Goal: Task Accomplishment & Management: Use online tool/utility

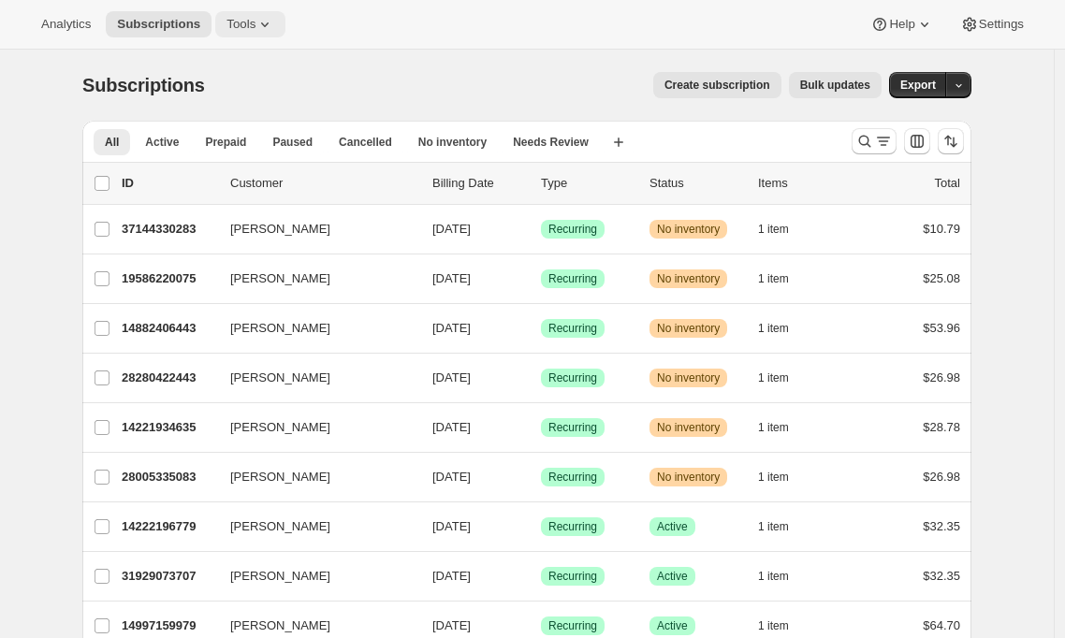
click at [274, 34] on icon at bounding box center [265, 24] width 19 height 19
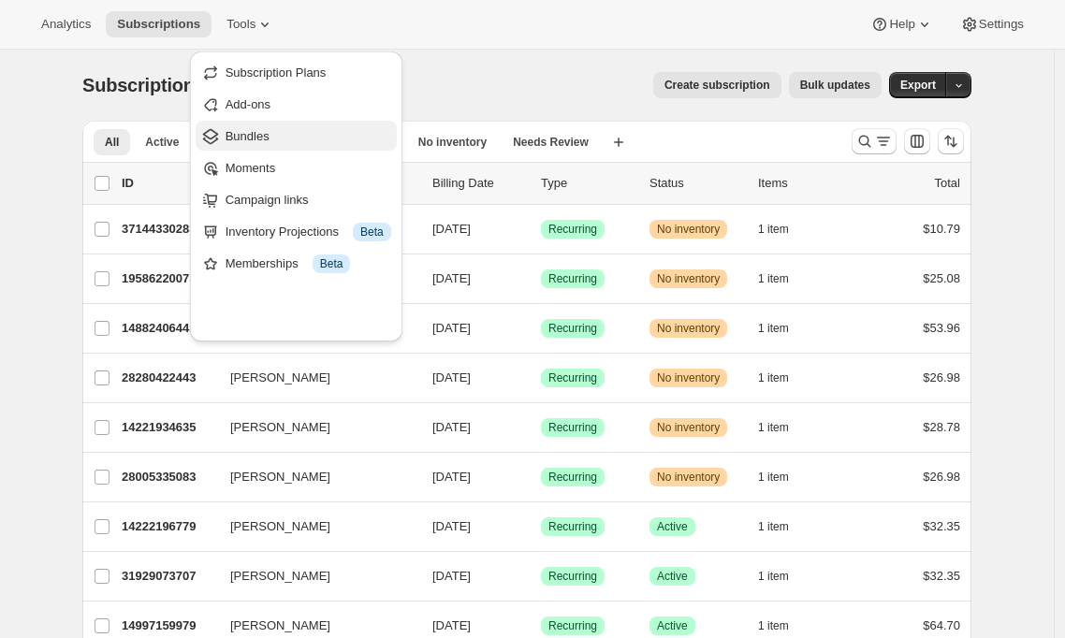
click at [270, 143] on span "Bundles" at bounding box center [248, 136] width 44 height 14
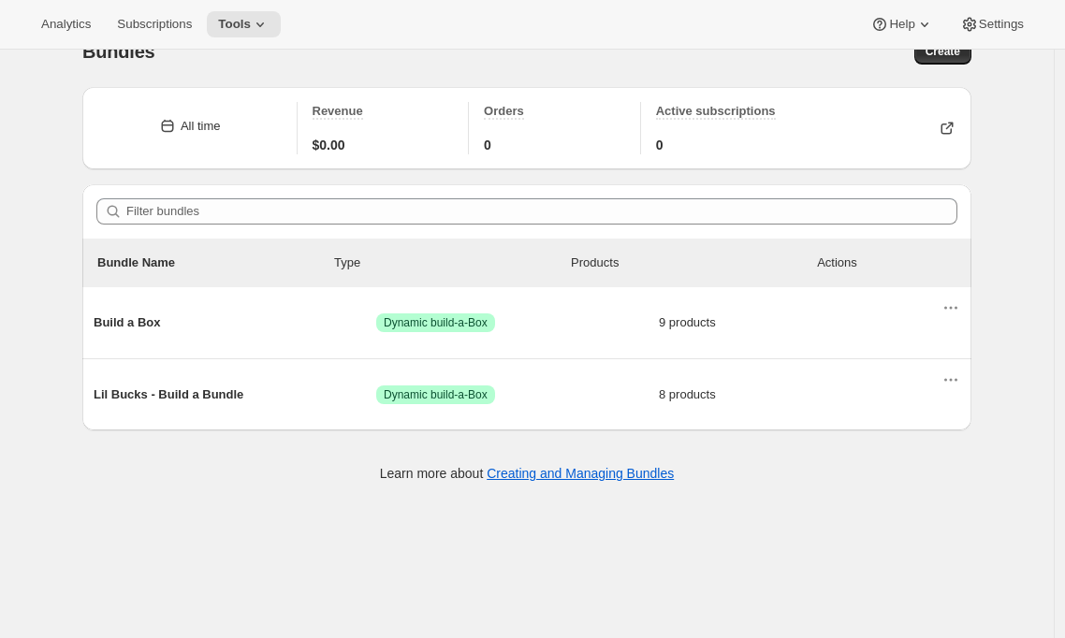
scroll to position [43, 0]
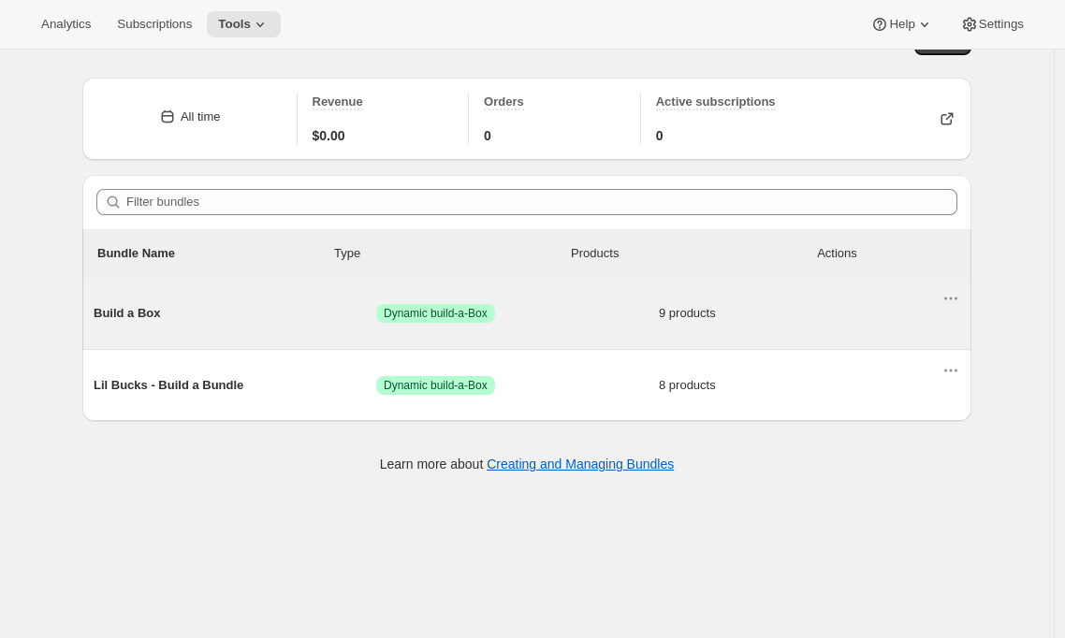
click at [94, 323] on span "Build a Box" at bounding box center [235, 313] width 283 height 19
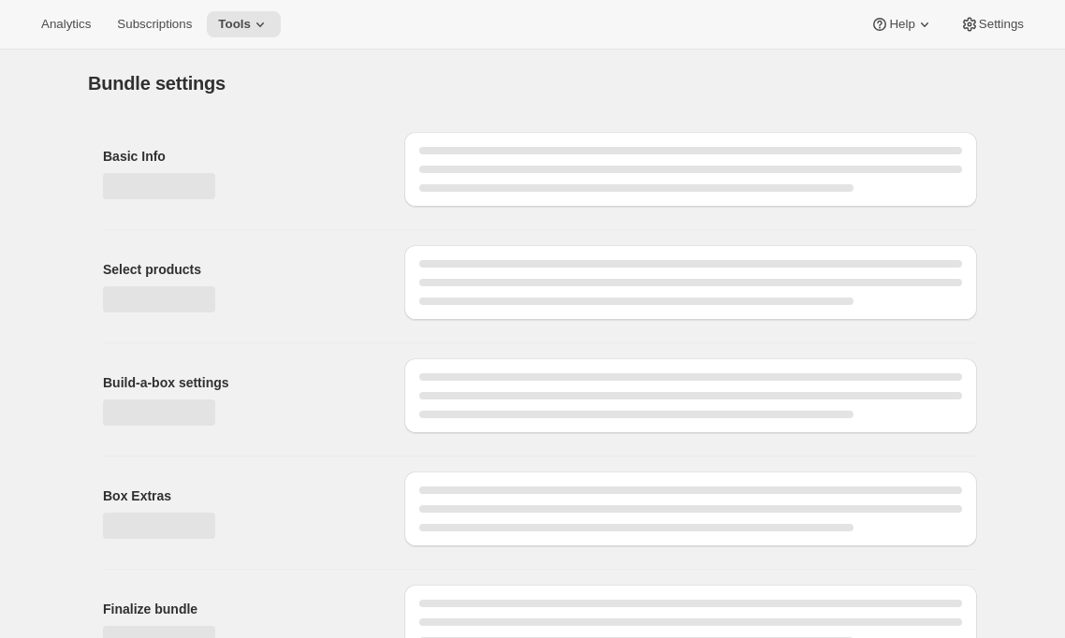
type input "Build a Box"
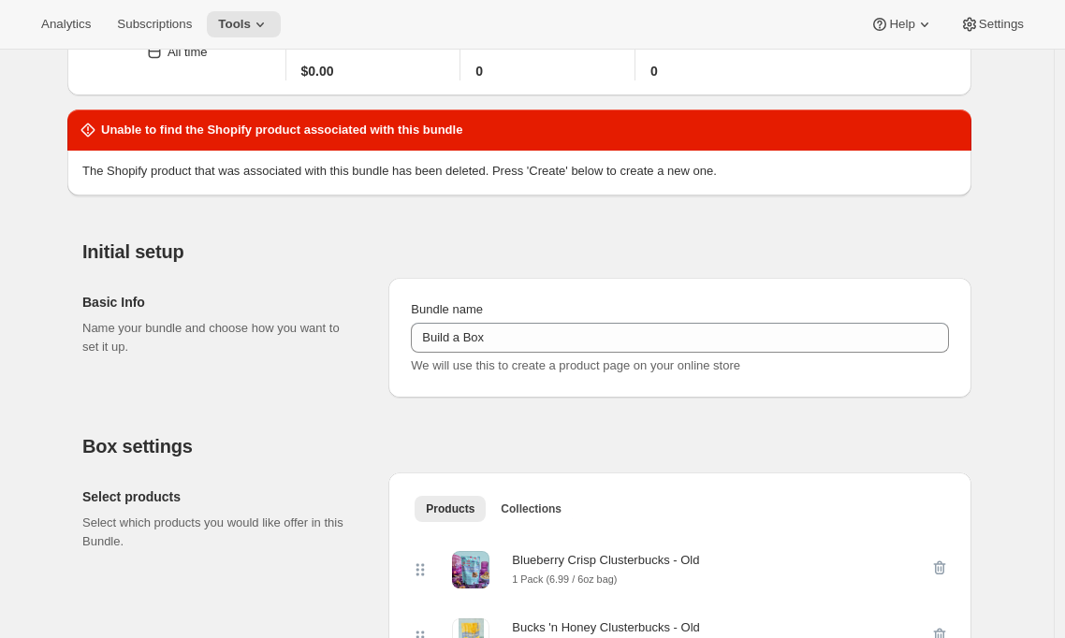
scroll to position [106, 0]
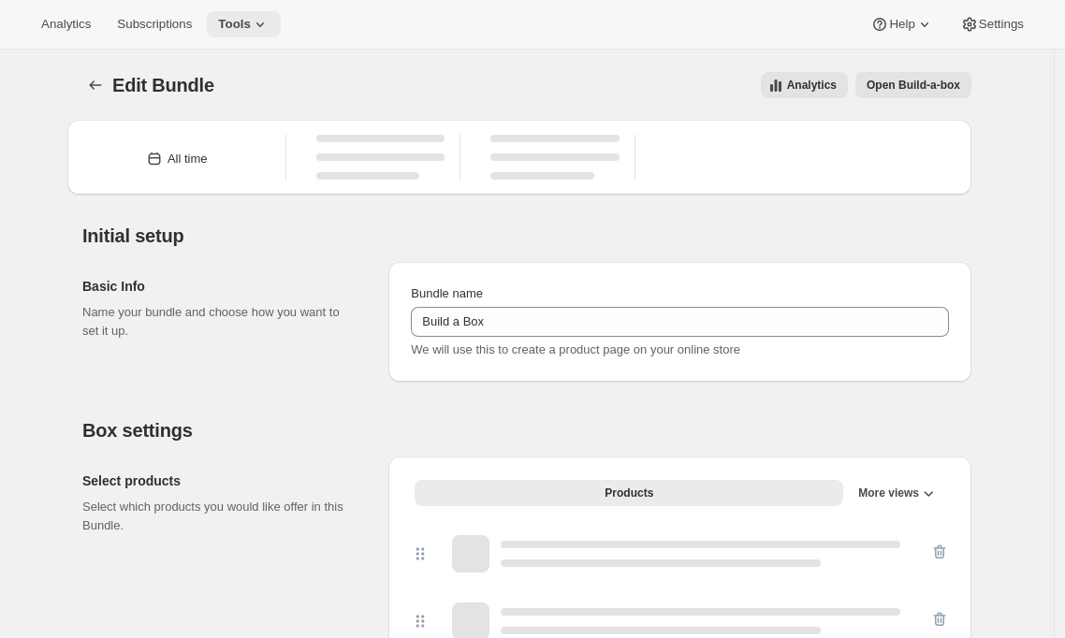
type input "Build a Box"
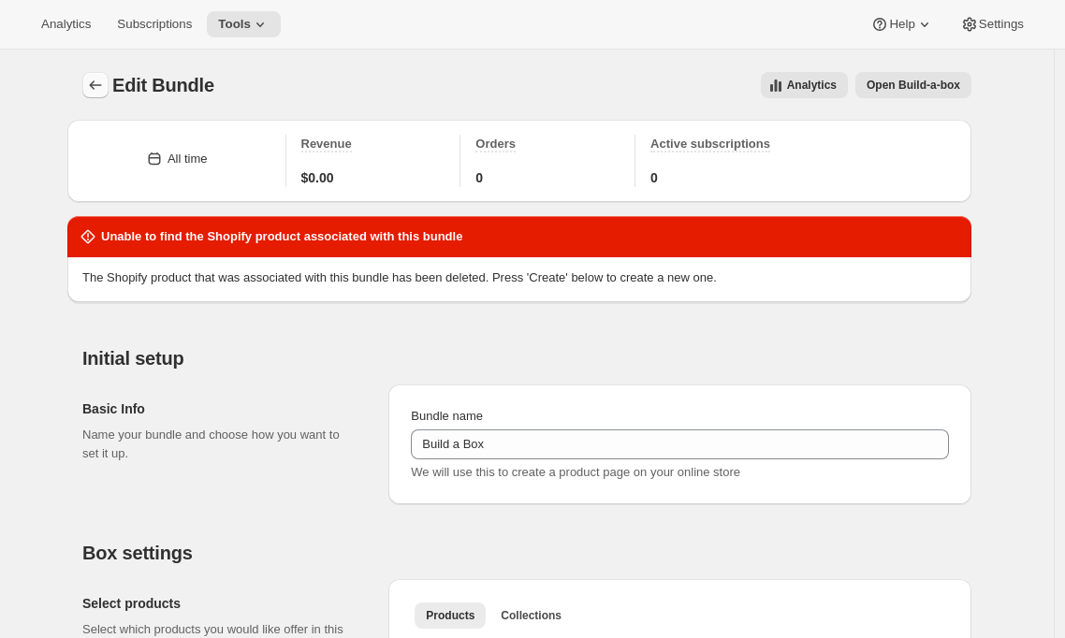
click at [86, 95] on icon "Bundles" at bounding box center [95, 85] width 19 height 19
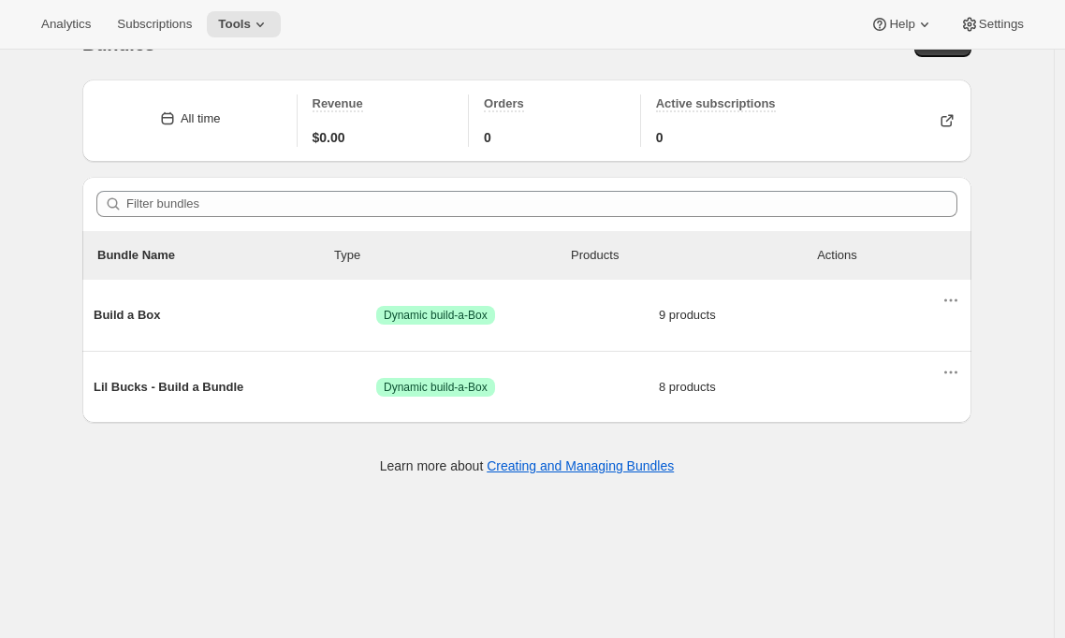
scroll to position [62, 0]
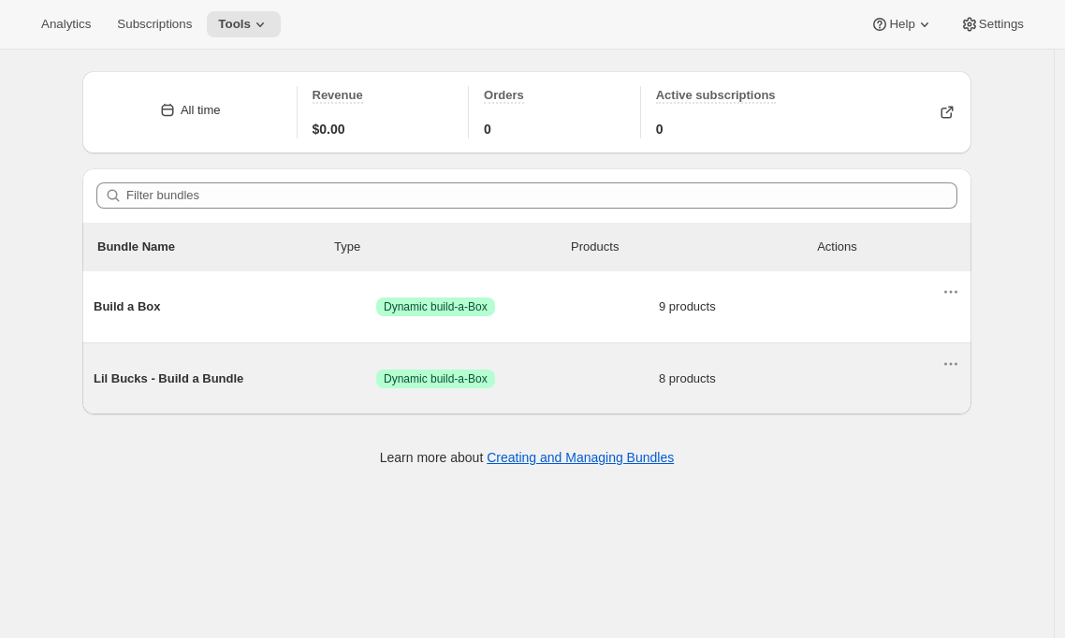
click at [199, 389] on span "Lil Bucks - Build a Bundle" at bounding box center [235, 379] width 283 height 19
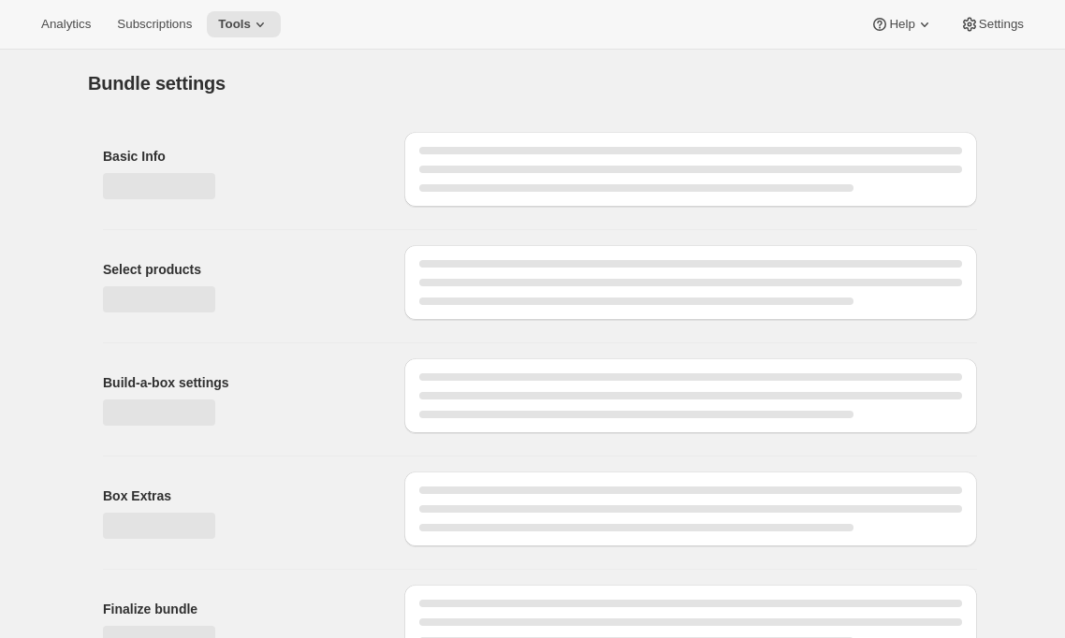
type input "Lil Bucks - Build a Bundle"
radio input "true"
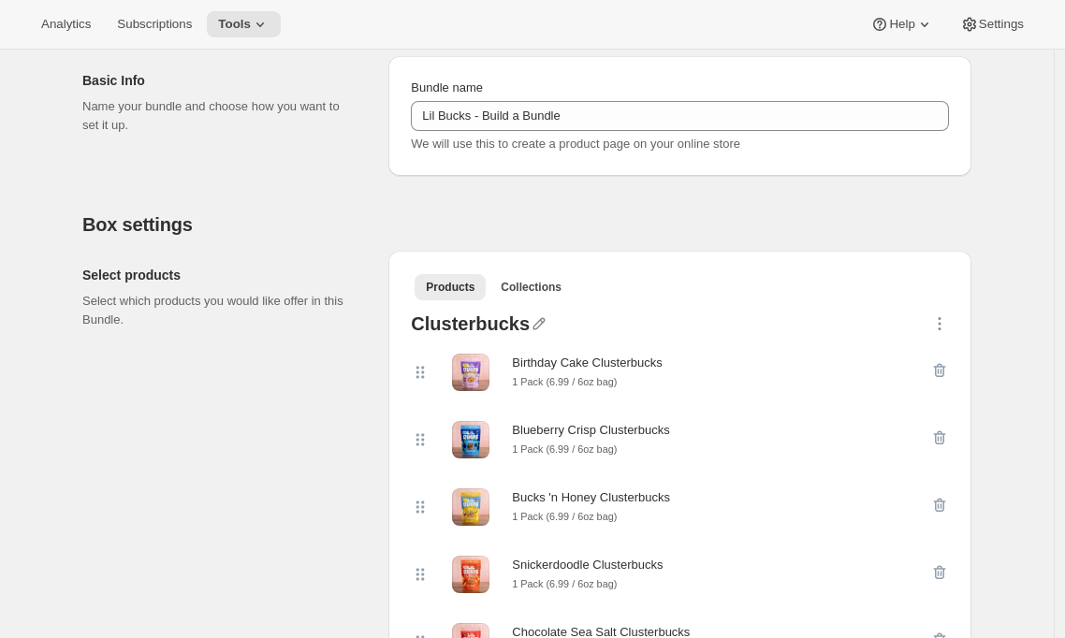
scroll to position [227, 0]
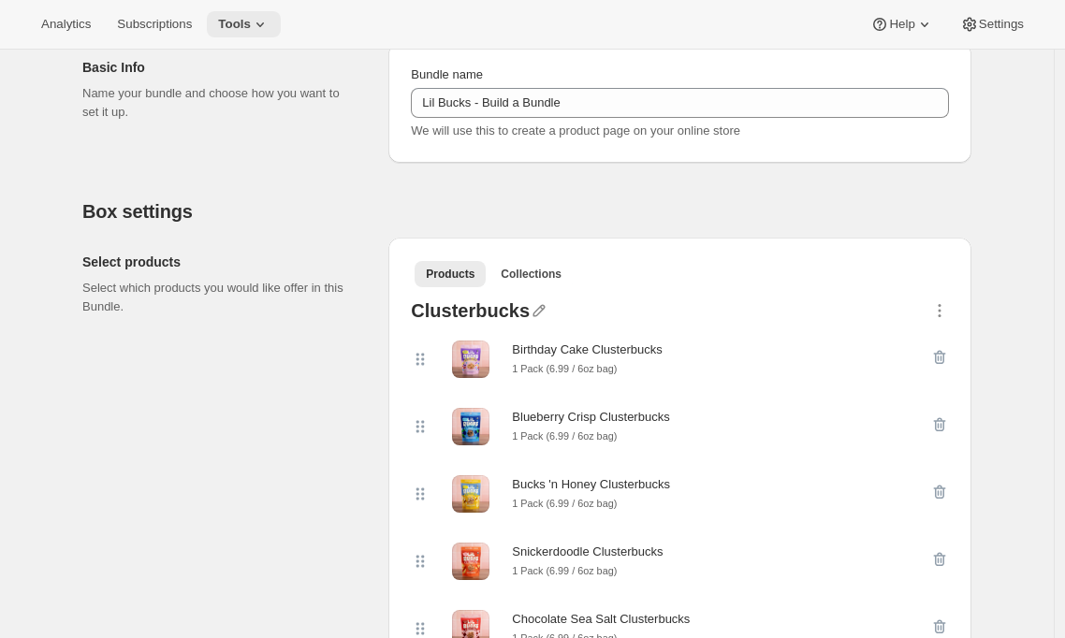
click at [281, 30] on button "Tools" at bounding box center [244, 24] width 74 height 26
